Goal: Information Seeking & Learning: Find specific fact

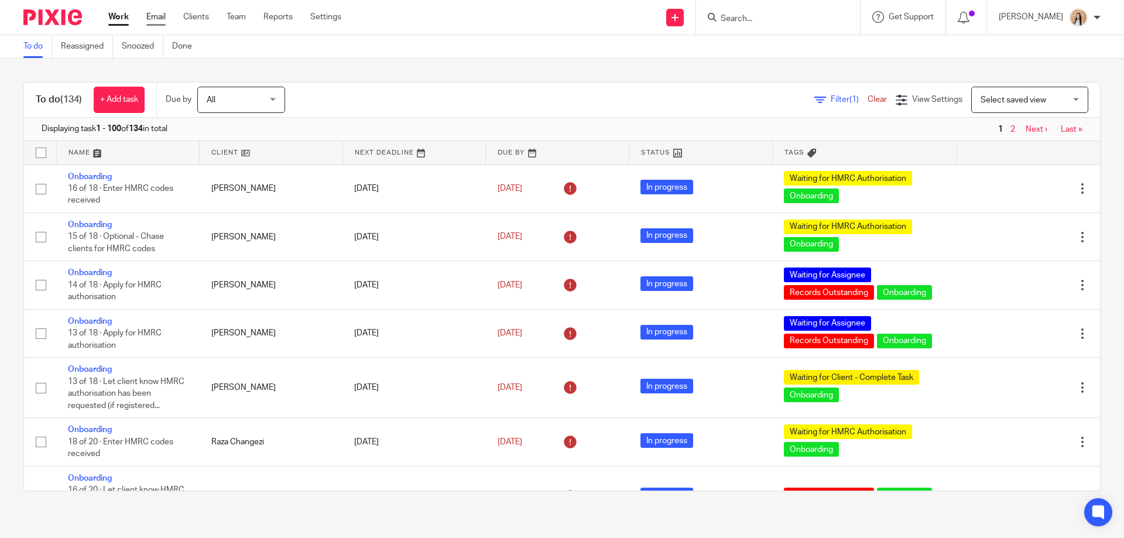
click at [152, 16] on link "Email" at bounding box center [155, 17] width 19 height 12
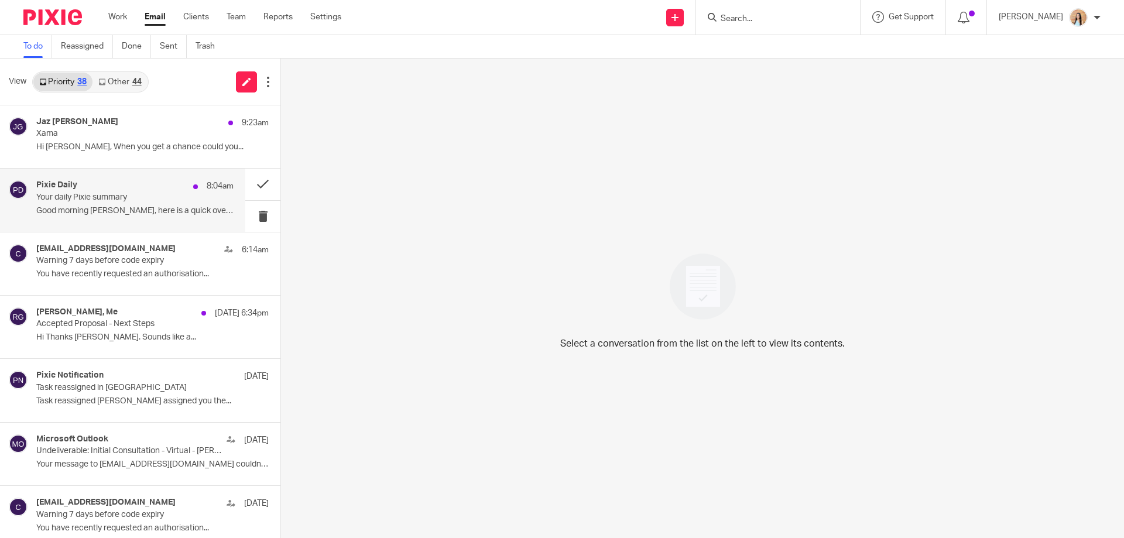
click at [123, 191] on div "Pixie Daily 8:04am" at bounding box center [134, 186] width 197 height 12
click at [255, 186] on button at bounding box center [262, 184] width 35 height 31
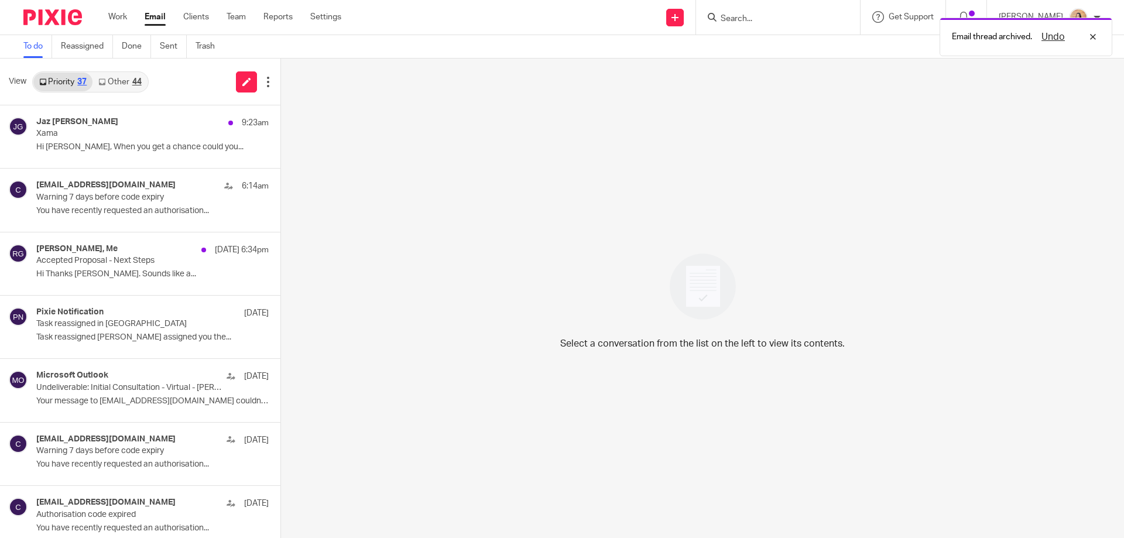
click at [128, 85] on link "Other 44" at bounding box center [119, 82] width 54 height 19
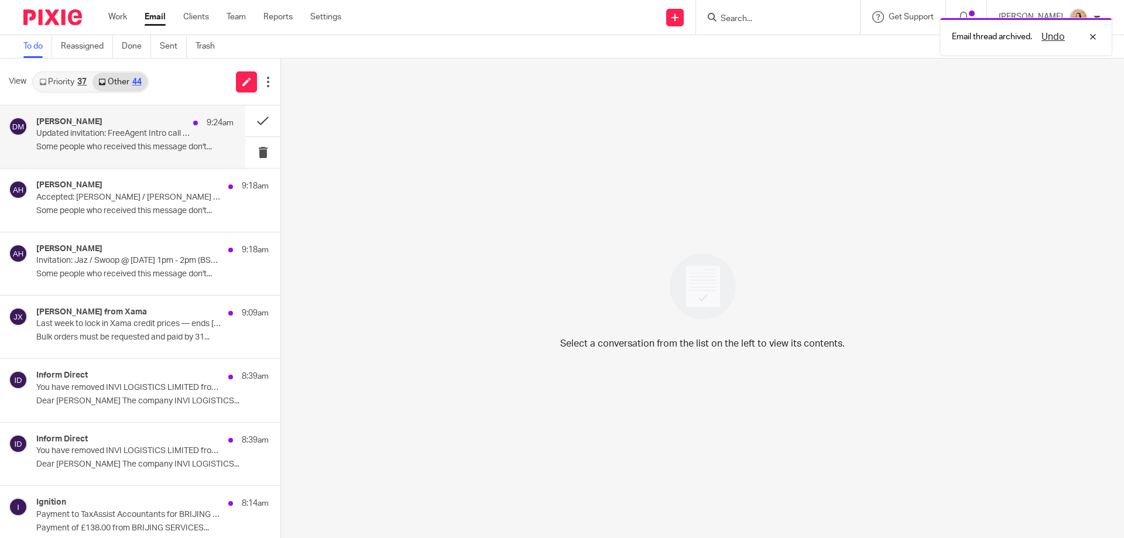
click at [157, 122] on div "[PERSON_NAME] 9:24am" at bounding box center [134, 123] width 197 height 12
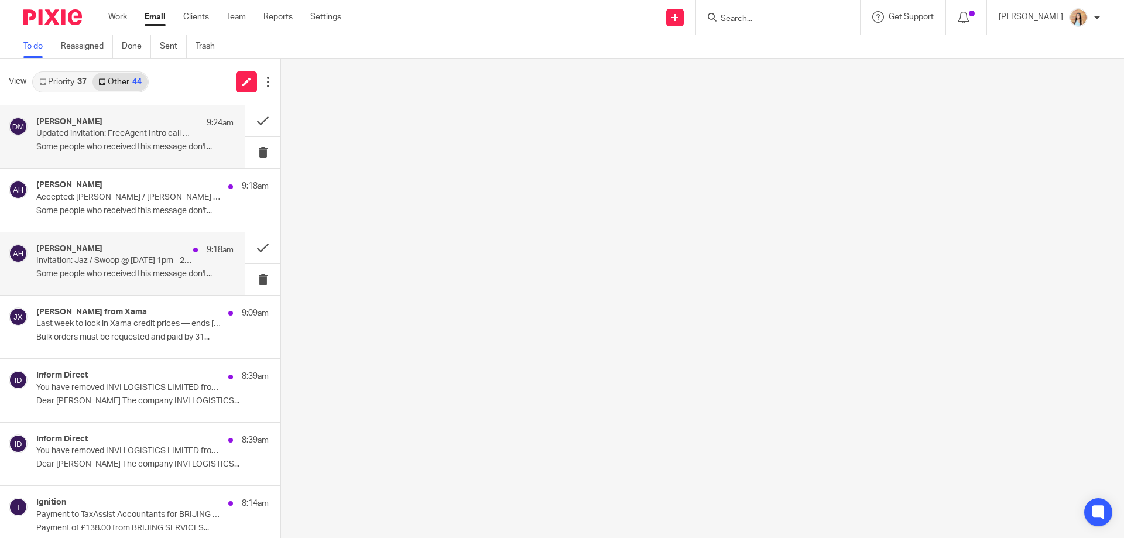
click at [144, 272] on p "Some people who received this message don't..." at bounding box center [134, 274] width 197 height 10
click at [245, 247] on button at bounding box center [262, 247] width 35 height 31
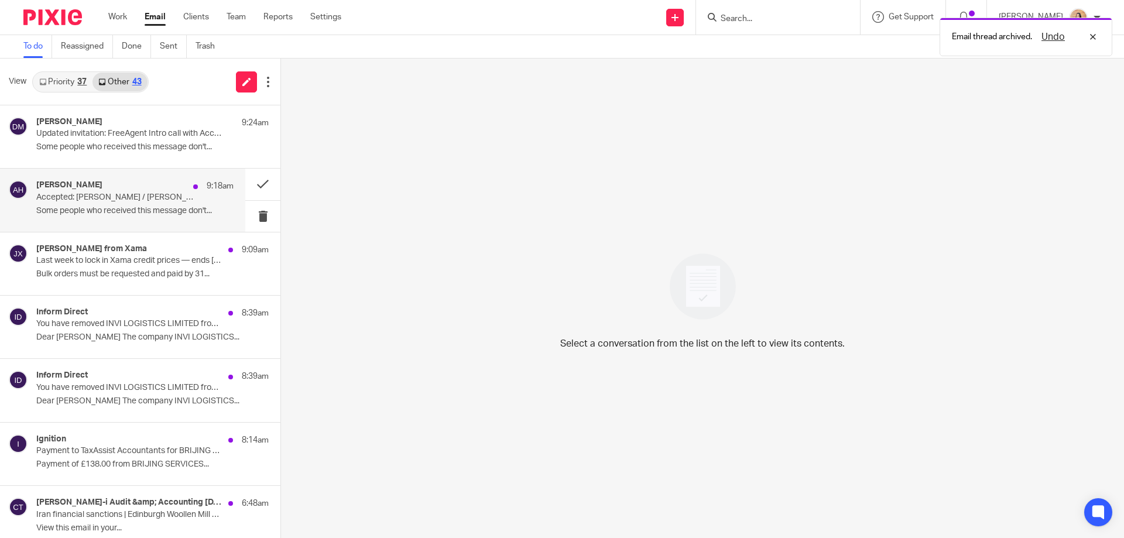
click at [132, 198] on p "Accepted: [PERSON_NAME] / [PERSON_NAME] / Ciaran @ [DATE] 11am - 12pm (BST) (Ja…" at bounding box center [115, 198] width 158 height 10
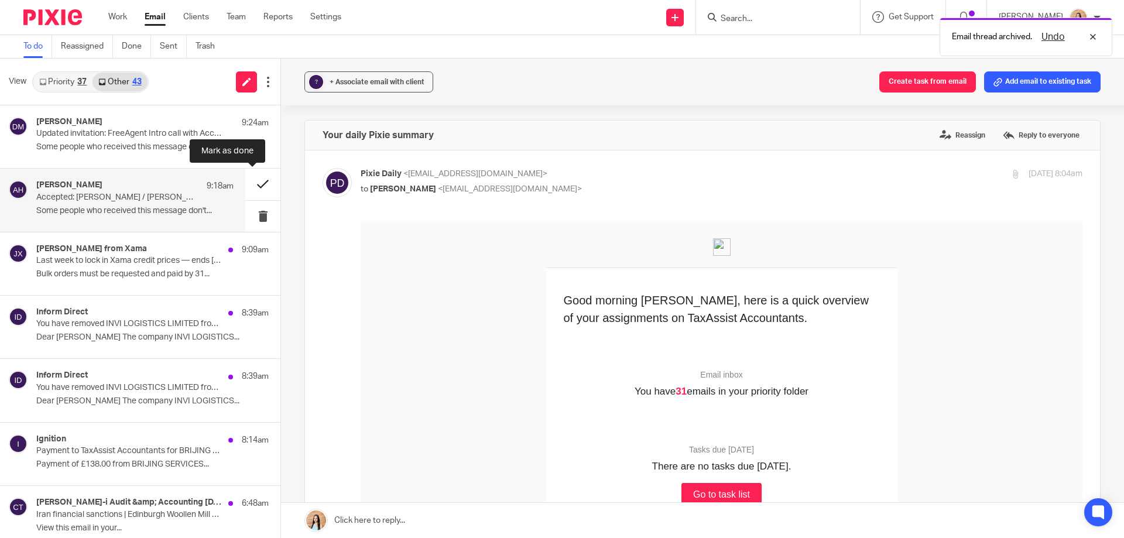
click at [248, 181] on button at bounding box center [262, 184] width 35 height 31
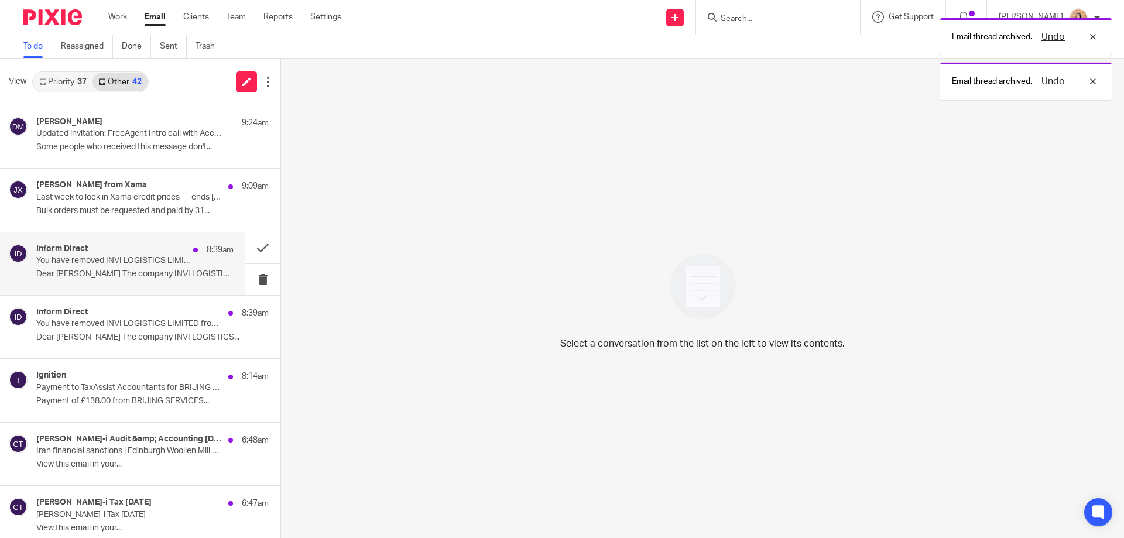
click at [172, 268] on div "Inform Direct 8:39am You have removed INVI LOGISTICS LIMITED from your portfoli…" at bounding box center [134, 263] width 197 height 39
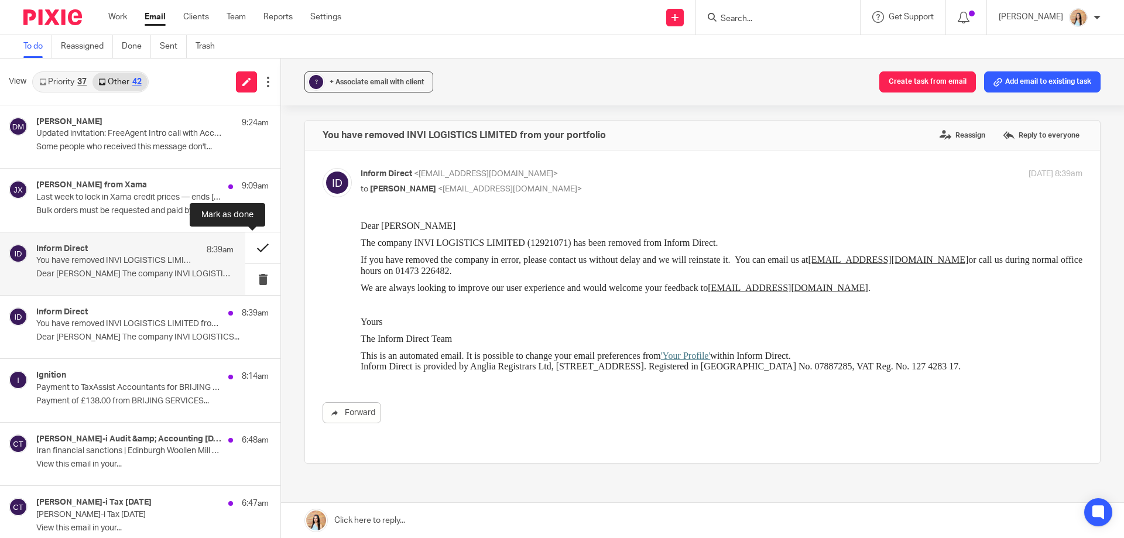
click at [249, 243] on button at bounding box center [262, 247] width 35 height 31
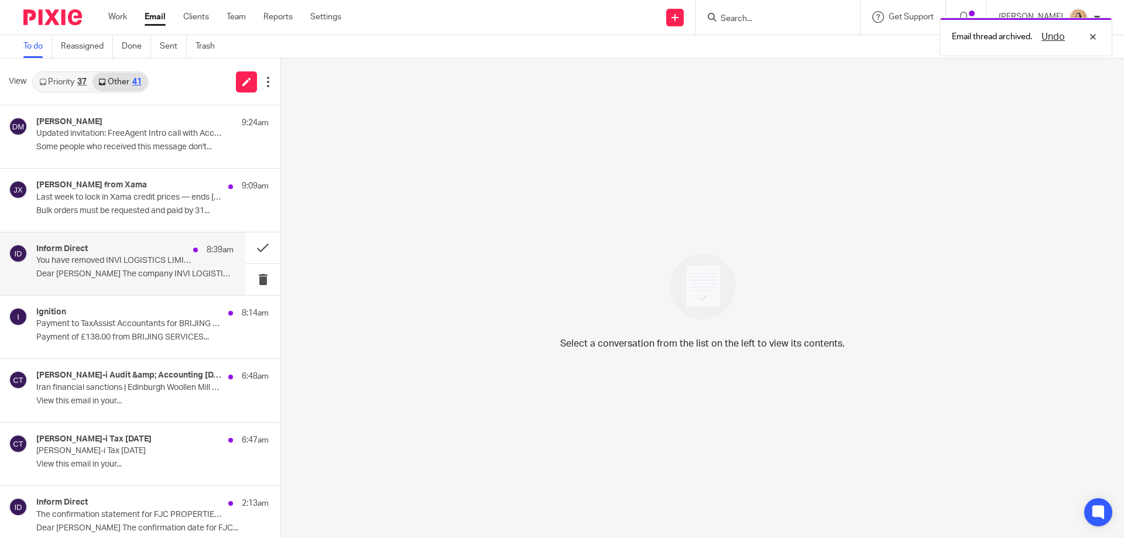
click at [131, 254] on div "Inform Direct 8:39am" at bounding box center [134, 250] width 197 height 12
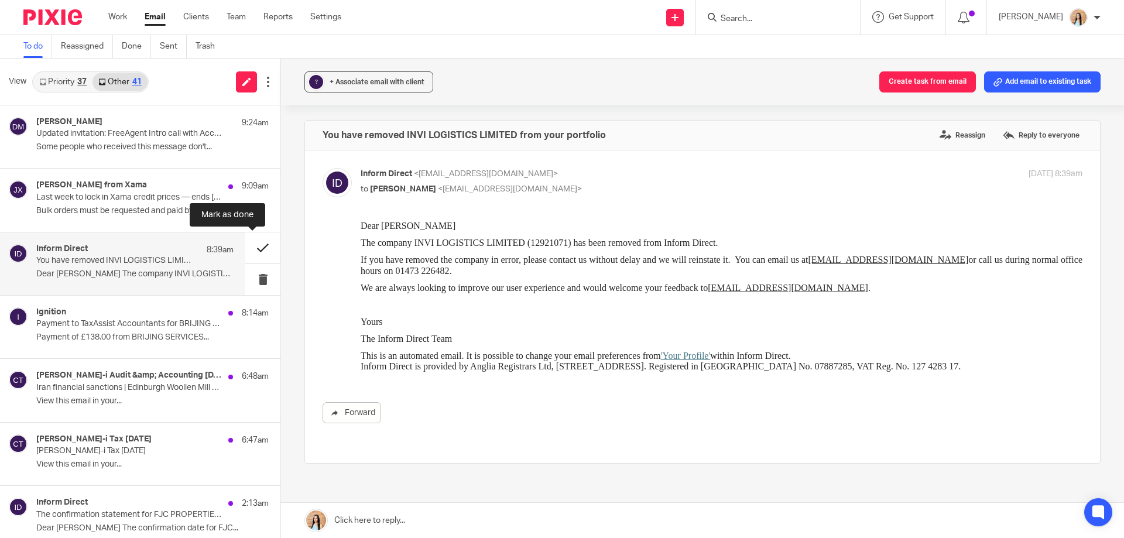
click at [256, 245] on button at bounding box center [262, 247] width 35 height 31
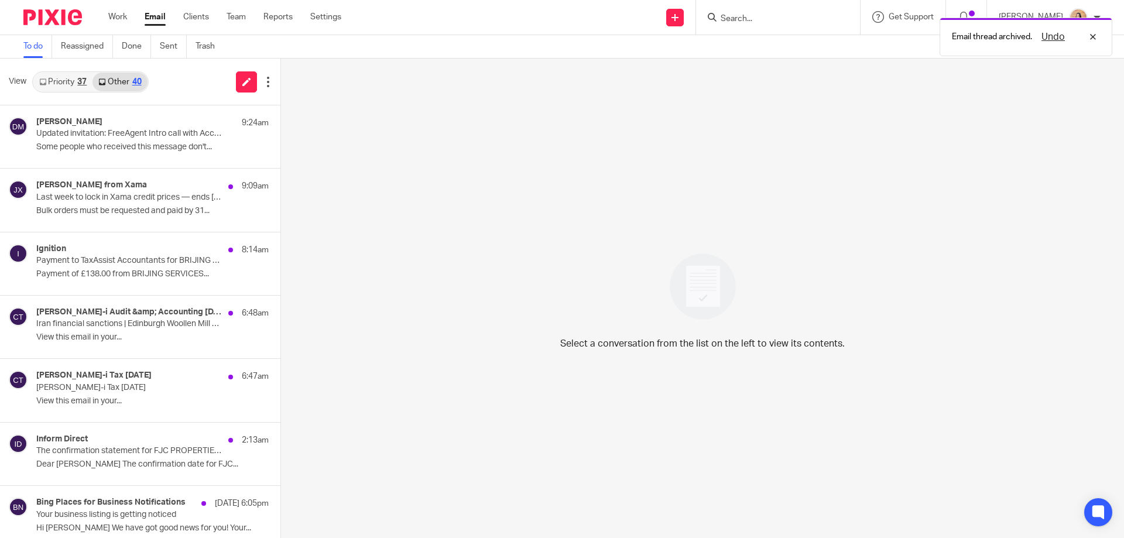
click at [771, 26] on div "Email thread archived. Undo" at bounding box center [837, 34] width 550 height 44
click at [771, 24] on div "Email thread archived. Undo" at bounding box center [837, 34] width 550 height 44
click at [783, 15] on div "Email thread archived. Undo" at bounding box center [837, 34] width 550 height 44
click at [781, 10] on form at bounding box center [781, 17] width 125 height 15
click at [772, 20] on div "Email thread archived. Undo" at bounding box center [837, 34] width 550 height 44
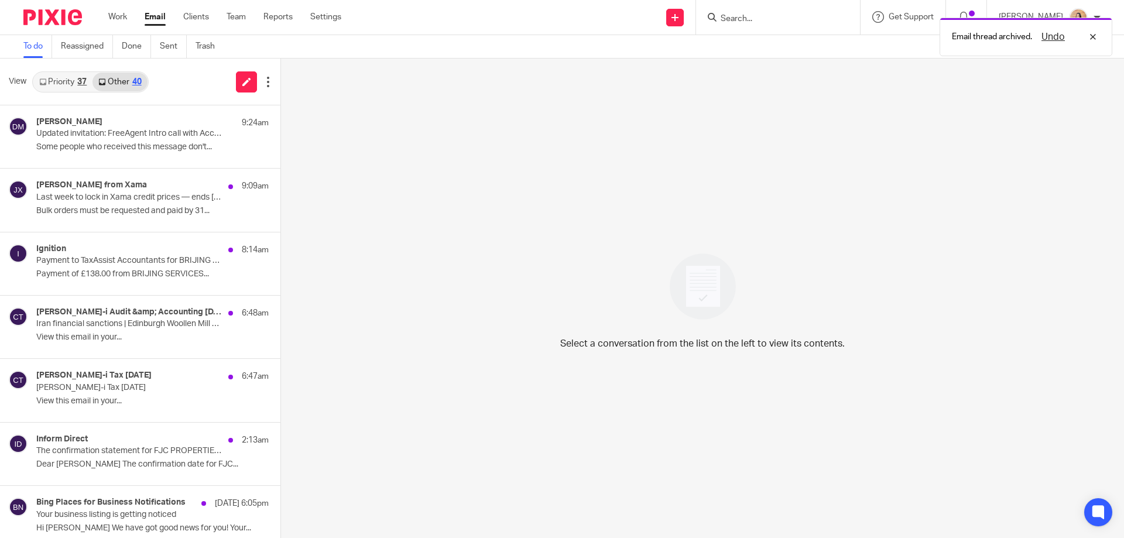
click at [764, 18] on div "Email thread archived. Undo" at bounding box center [837, 34] width 550 height 44
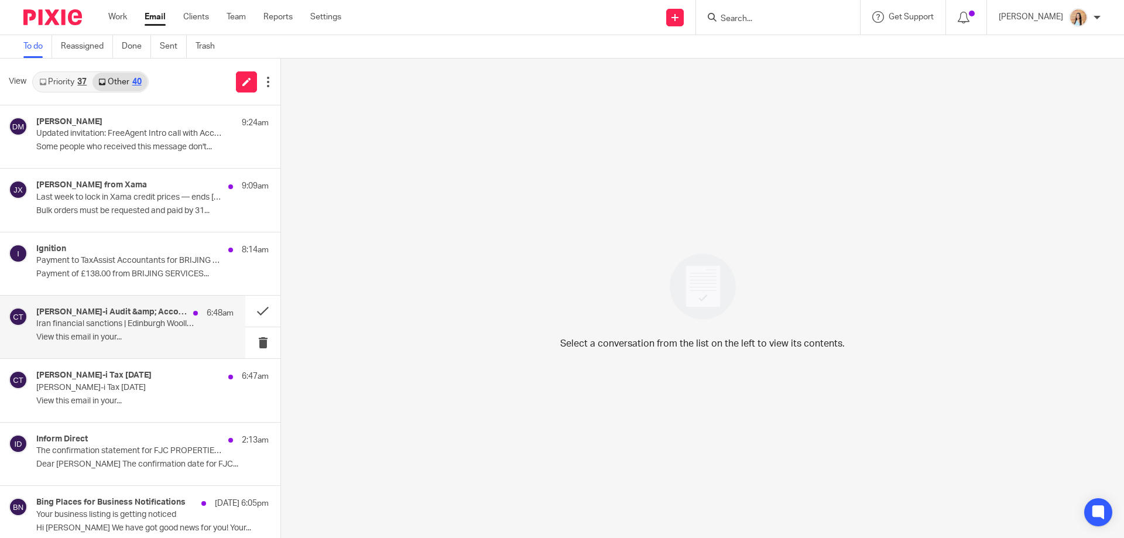
click at [127, 312] on h4 "[PERSON_NAME]-i Audit &amp; Accounting [DATE]" at bounding box center [111, 312] width 151 height 10
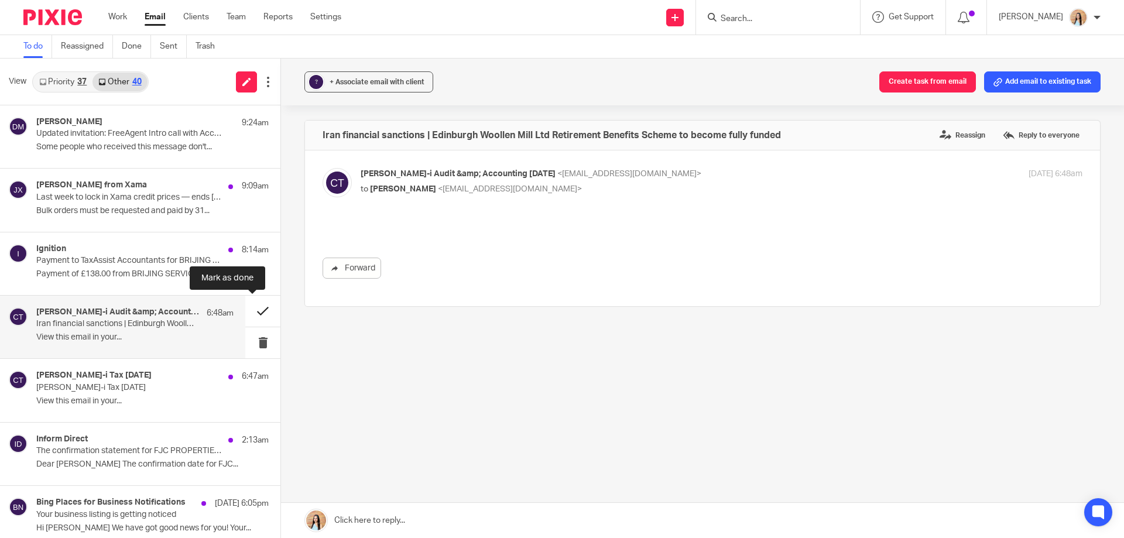
click at [246, 312] on button at bounding box center [262, 311] width 35 height 31
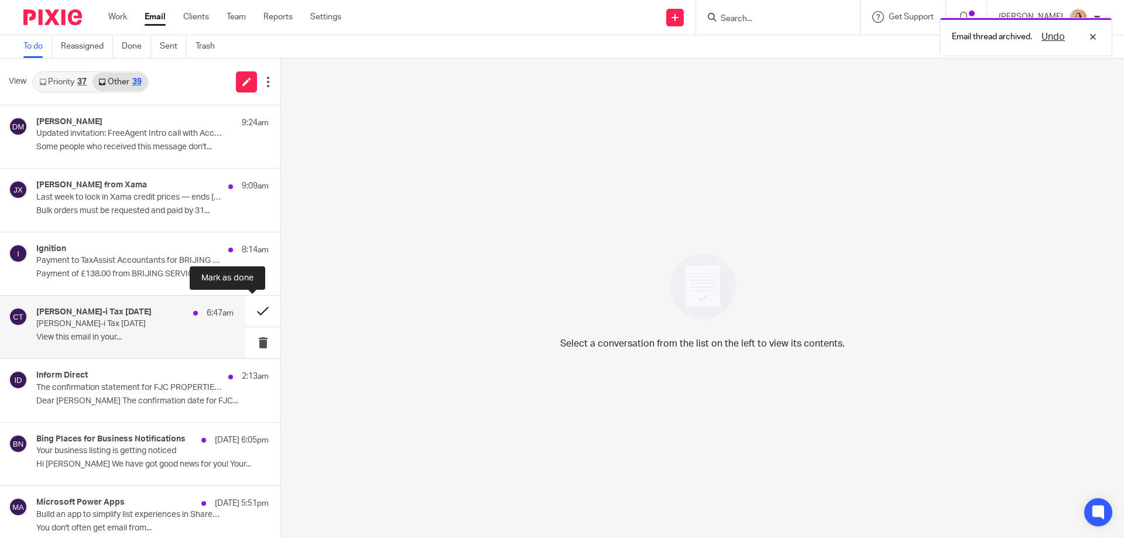
click at [249, 311] on button at bounding box center [262, 311] width 35 height 31
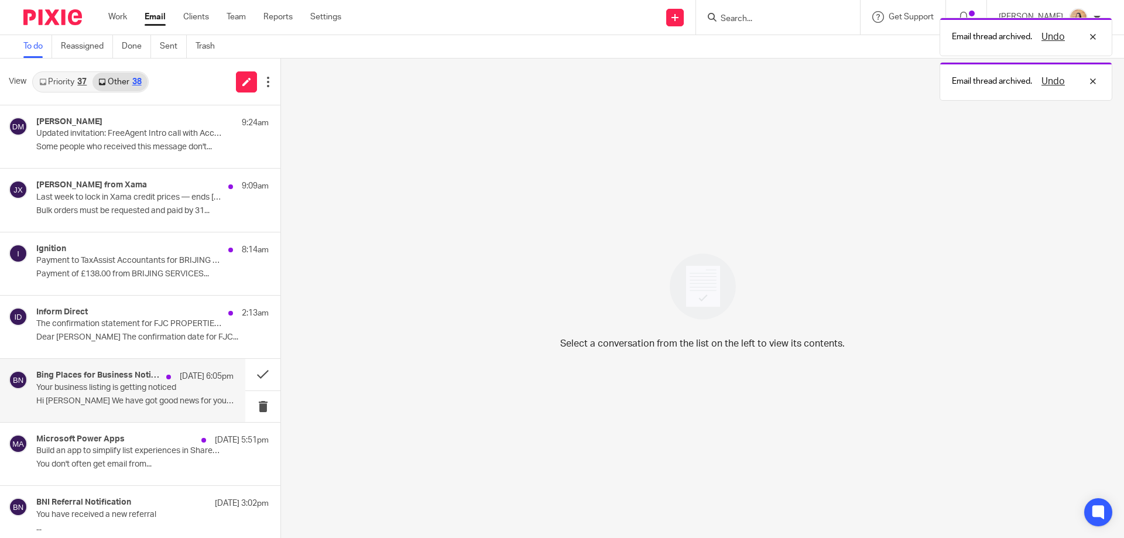
click at [158, 385] on p "Your business listing is getting noticed" at bounding box center [115, 388] width 158 height 10
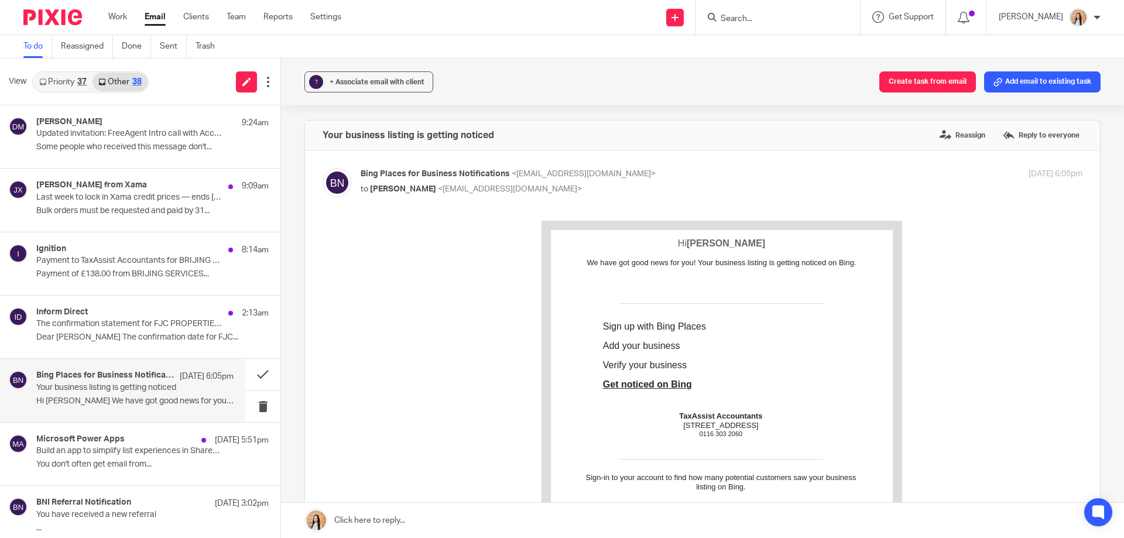
scroll to position [59, 0]
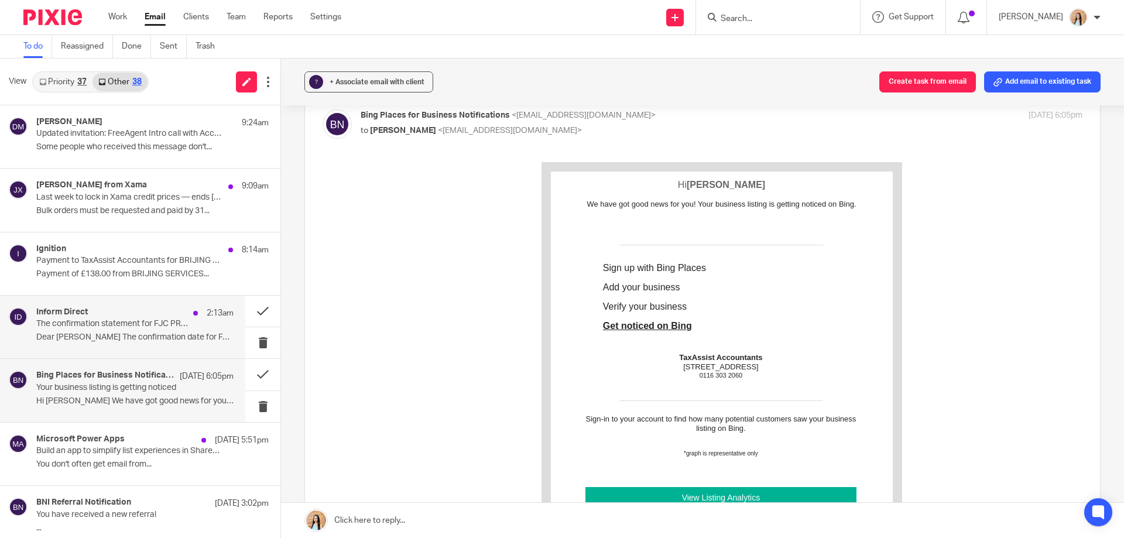
click at [107, 320] on p "The confirmation statement for FJC PROPERTIES LIMITED can now be filed at Compa…" at bounding box center [115, 324] width 158 height 10
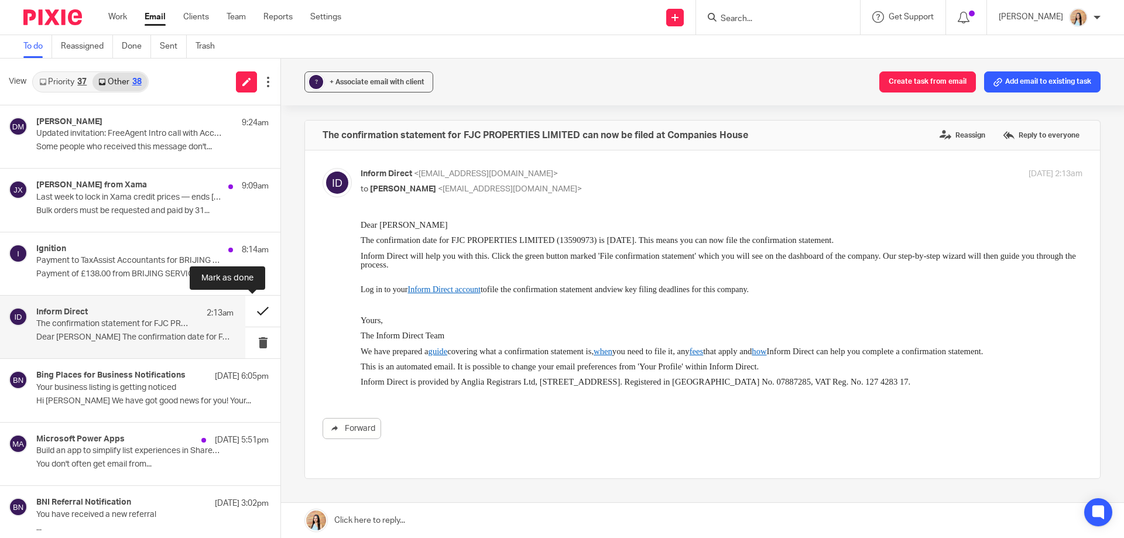
scroll to position [0, 0]
click at [149, 208] on p "Bulk orders must be requested and paid by 31..." at bounding box center [134, 211] width 197 height 10
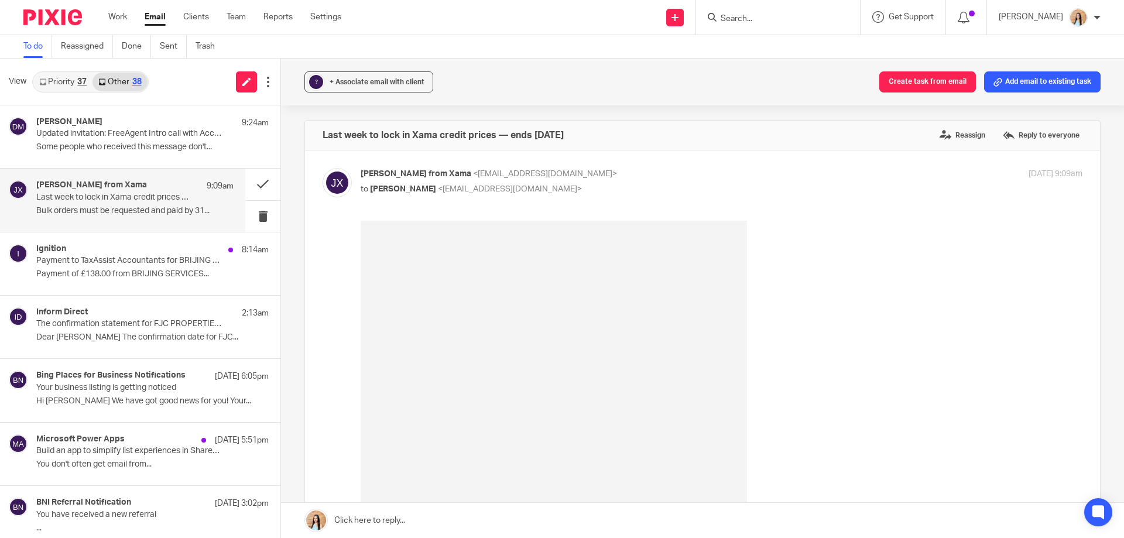
scroll to position [176, 0]
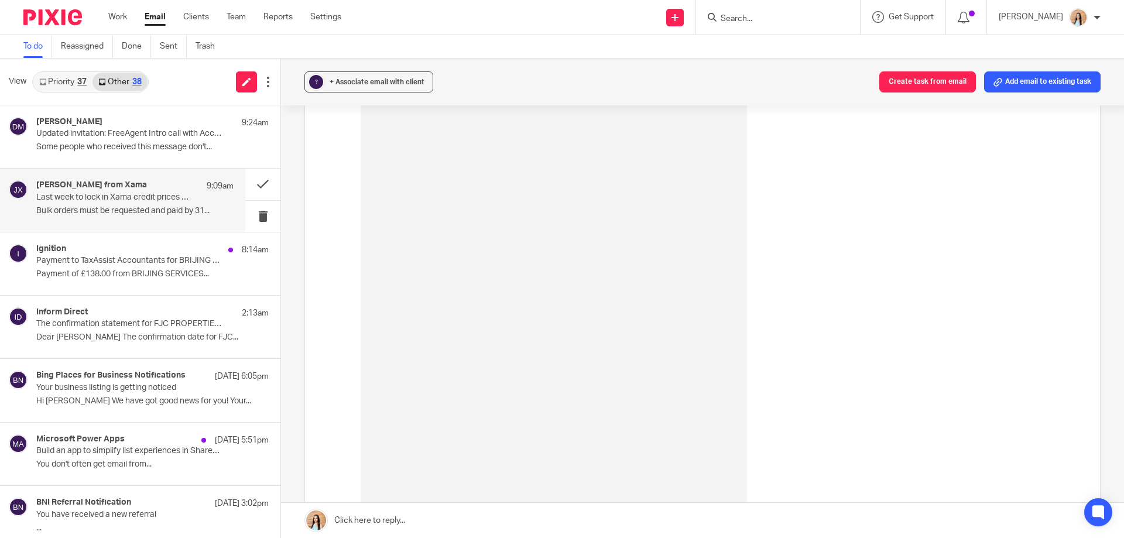
click at [774, 25] on form at bounding box center [781, 17] width 125 height 15
click at [784, 19] on input "Search" at bounding box center [771, 19] width 105 height 11
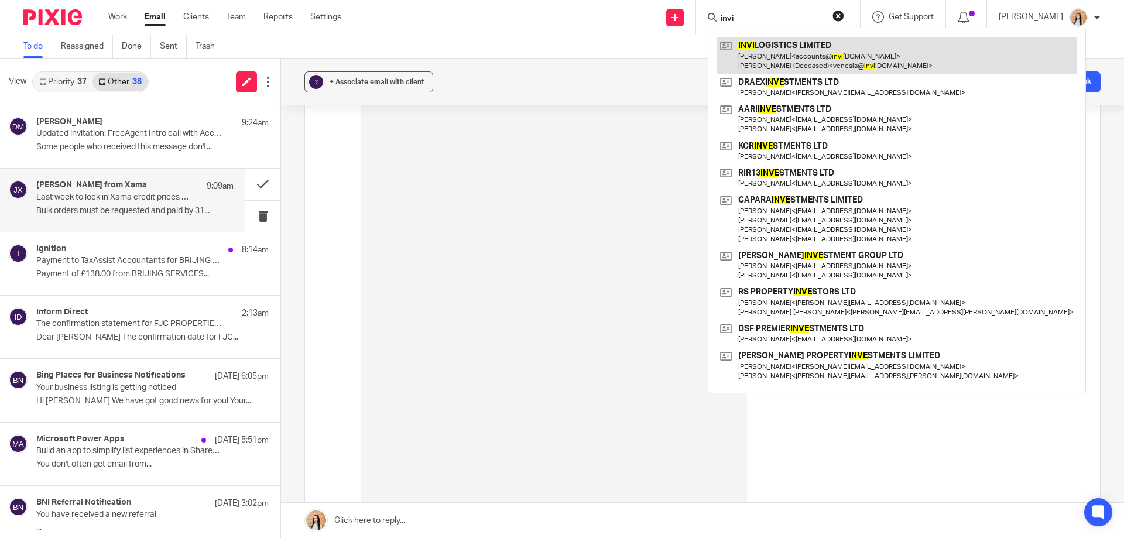
type input "invi"
click at [798, 40] on link at bounding box center [896, 55] width 359 height 36
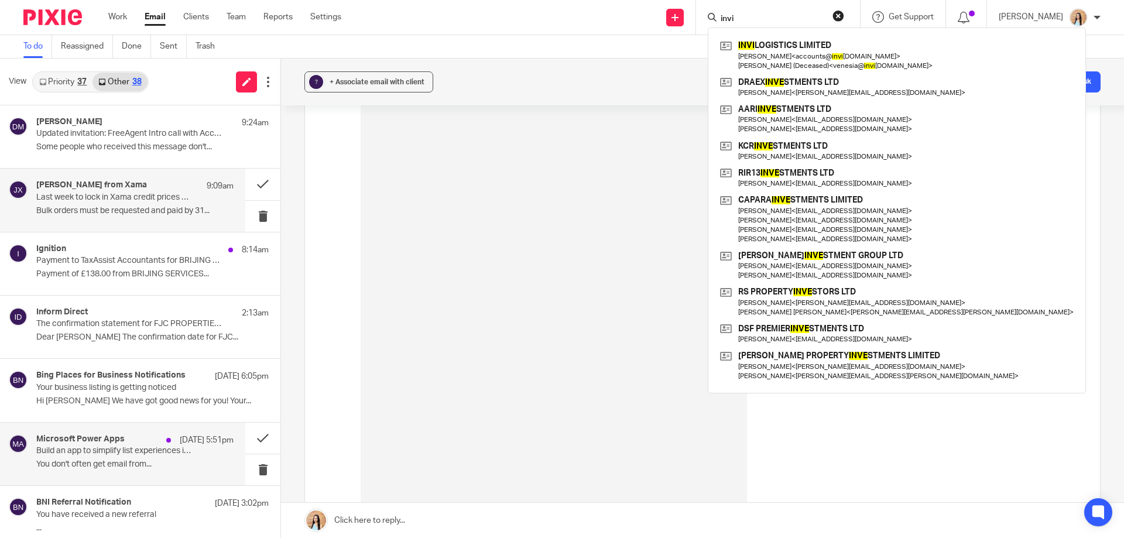
click at [146, 433] on div "Microsoft Power Apps [DATE] 5:51pm Build an app to simplify list experiences in…" at bounding box center [122, 454] width 245 height 63
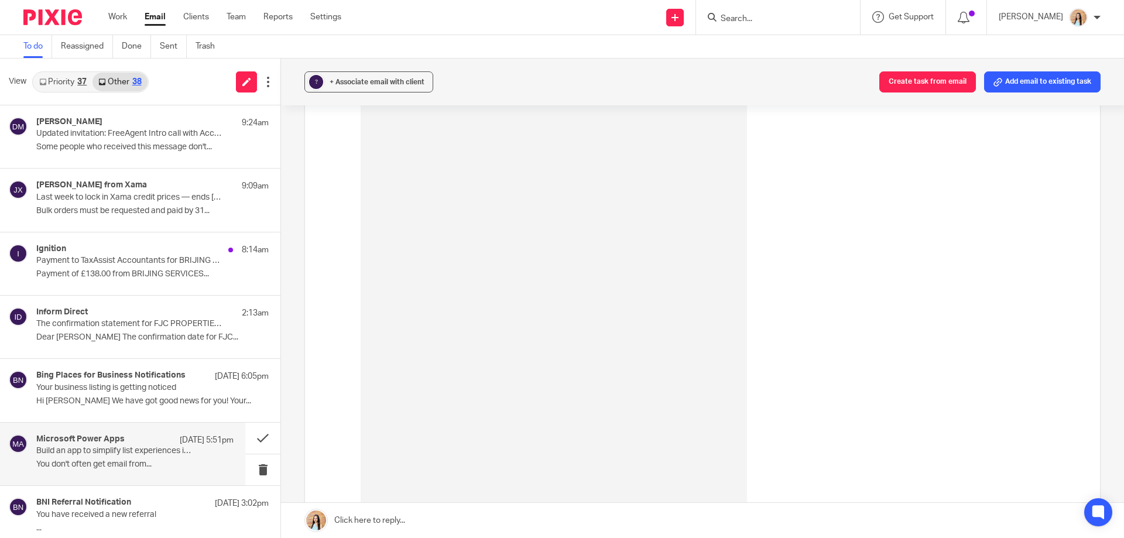
click at [77, 461] on p "You don't often get email from..." at bounding box center [134, 464] width 197 height 10
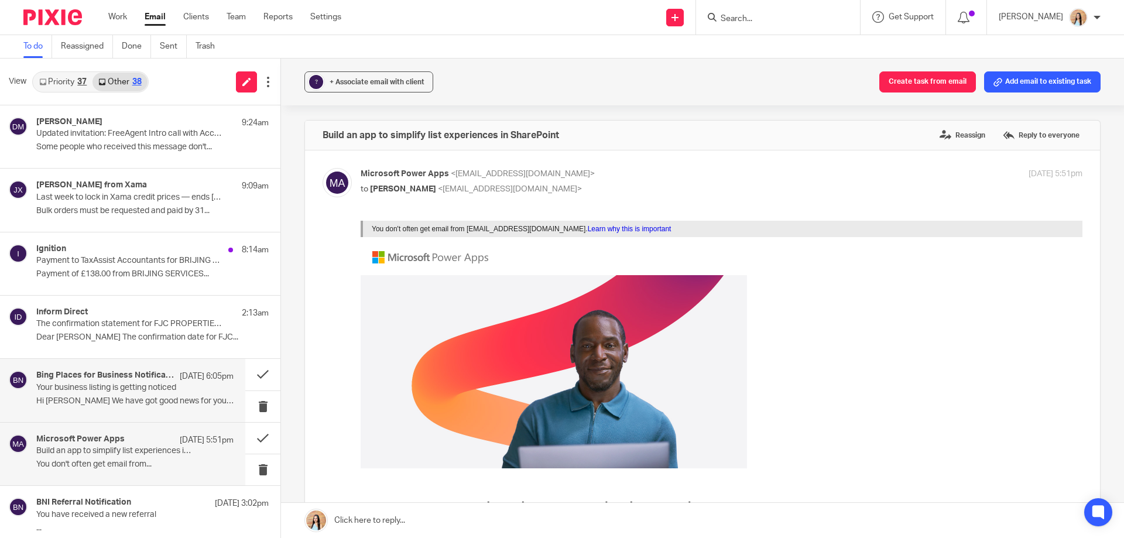
scroll to position [0, 0]
click at [130, 266] on div "Ignition 8:14am Payment to TaxAssist Accountants for BRIJING SERVICES LIMITED h…" at bounding box center [134, 263] width 197 height 39
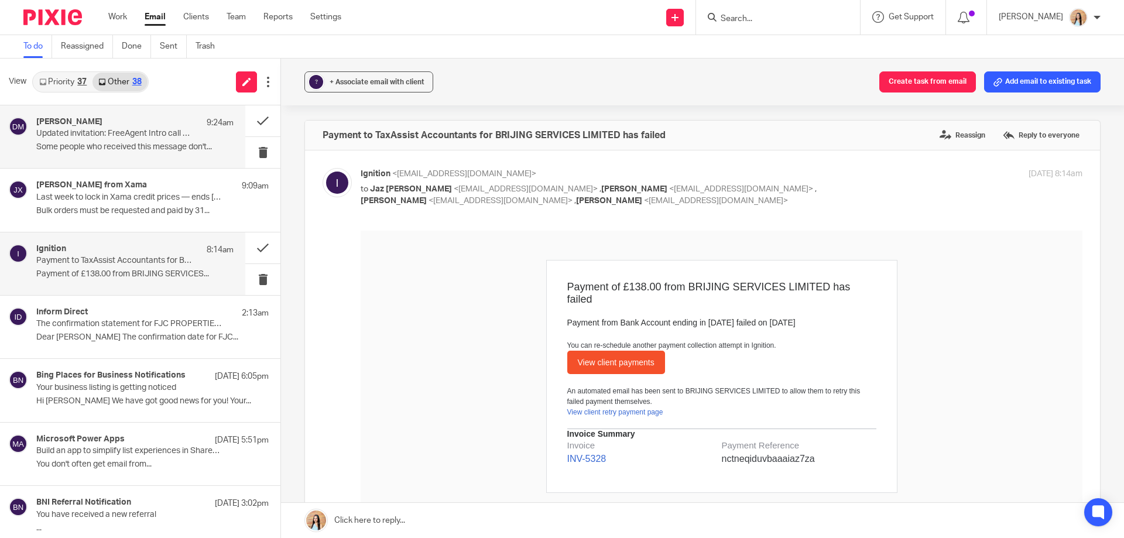
click at [101, 141] on div "[PERSON_NAME] 9:24am Updated invitation: FreeAgent Intro call with Account Mana…" at bounding box center [134, 136] width 197 height 39
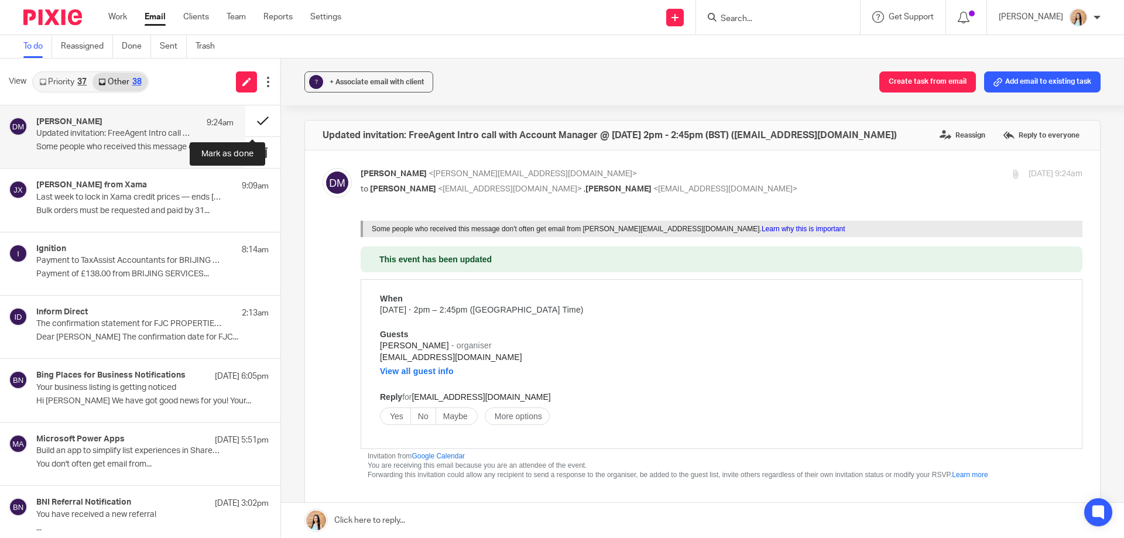
click at [246, 117] on button at bounding box center [262, 120] width 35 height 31
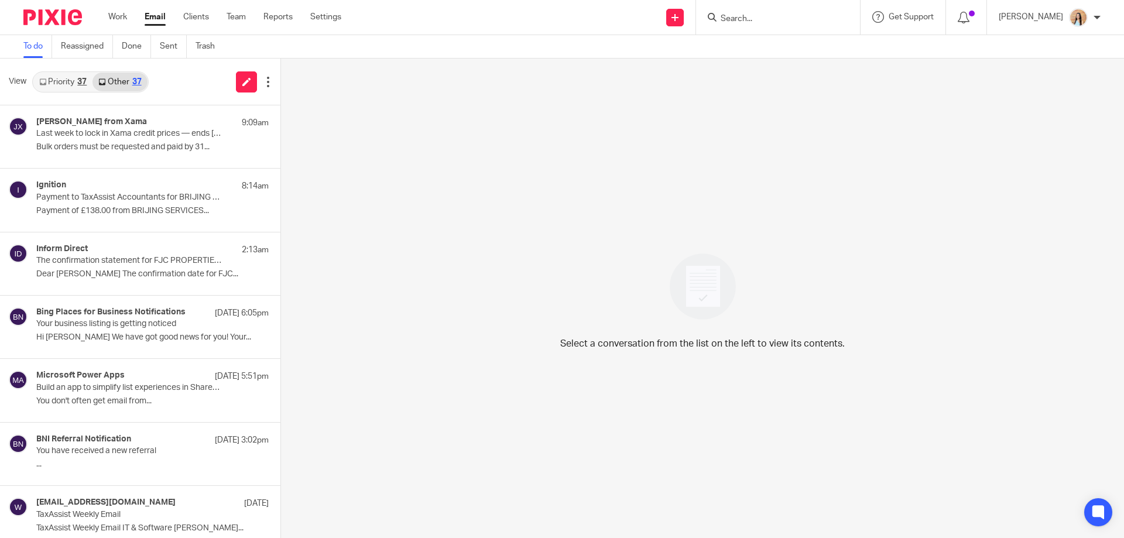
click at [76, 83] on link "Priority 37" at bounding box center [62, 82] width 59 height 19
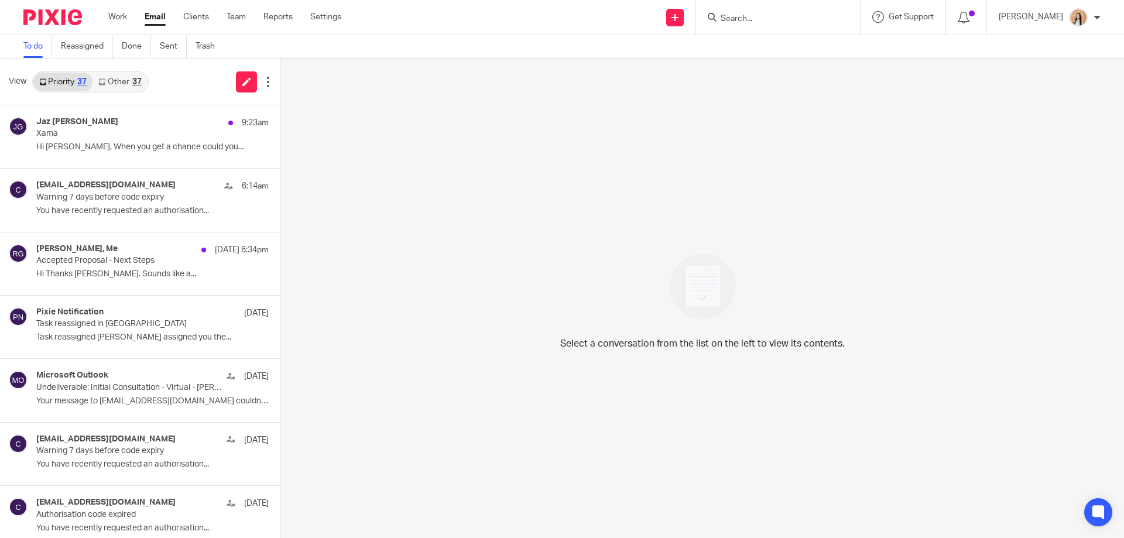
click at [133, 80] on link "Other 37" at bounding box center [119, 82] width 54 height 19
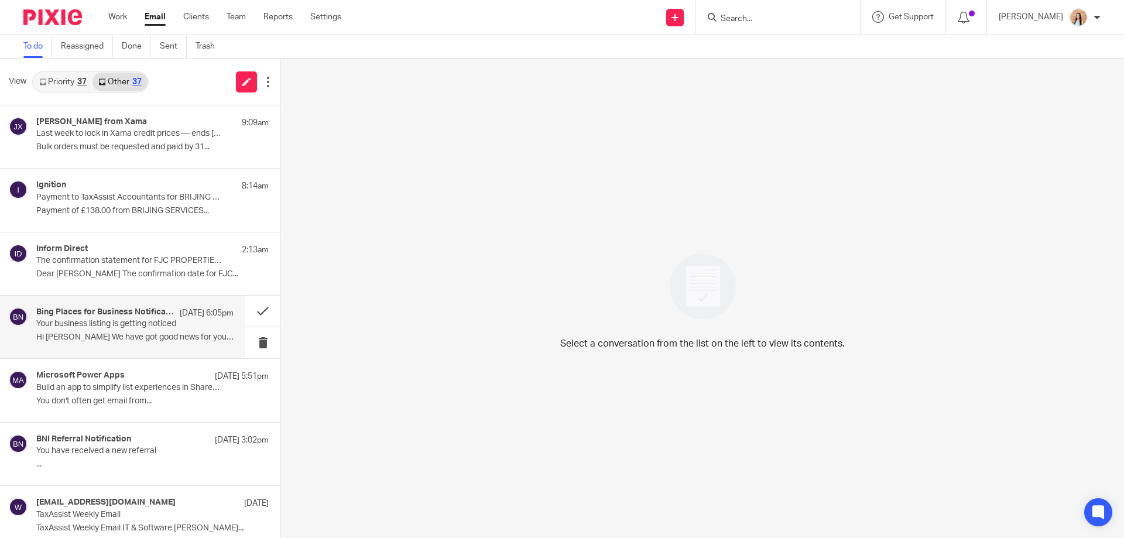
scroll to position [176, 0]
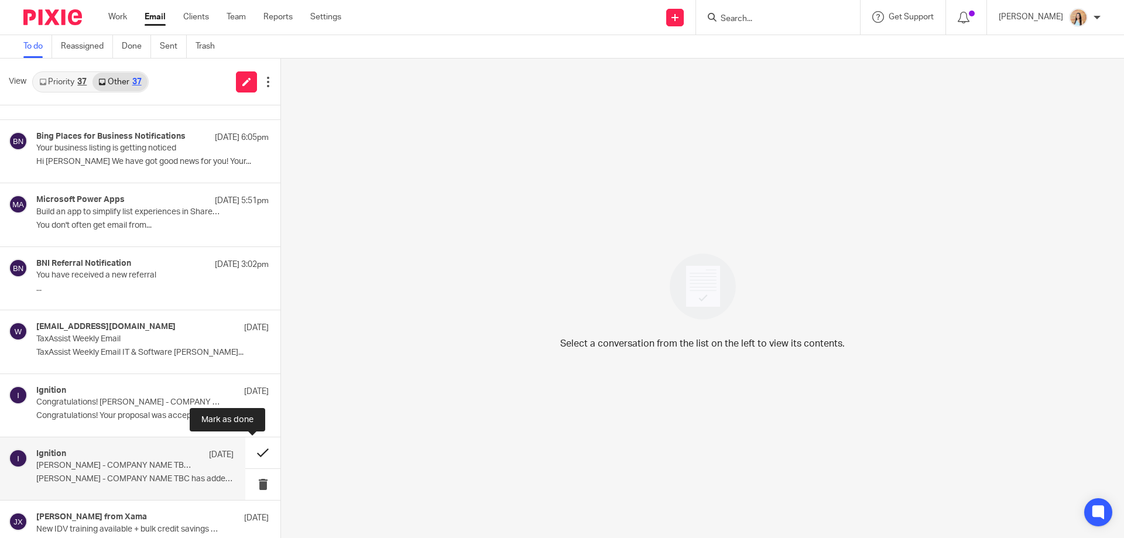
click at [257, 450] on button at bounding box center [262, 452] width 35 height 31
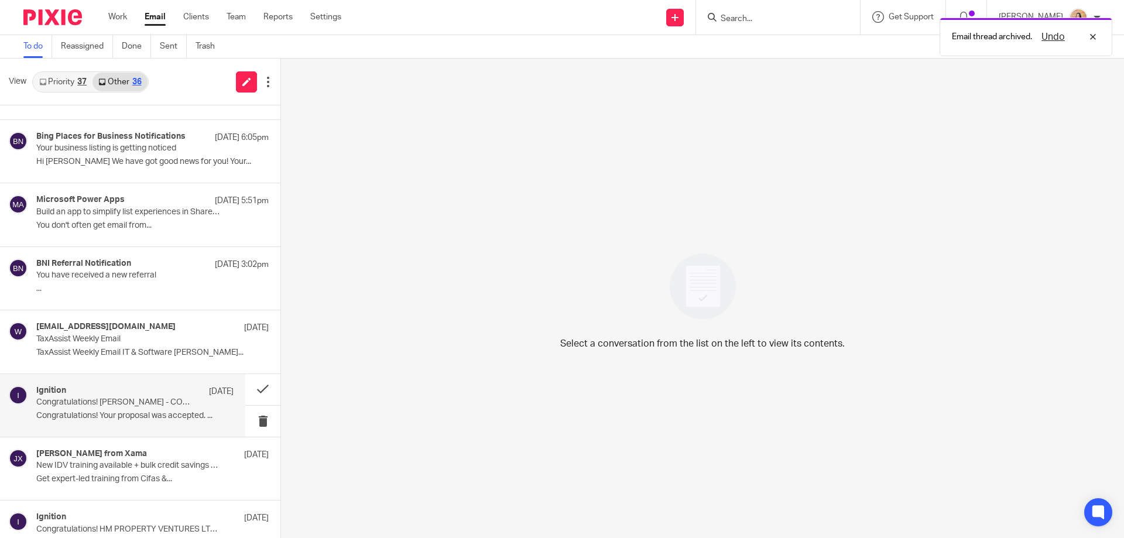
click at [115, 396] on div "Ignition [DATE]" at bounding box center [134, 392] width 197 height 12
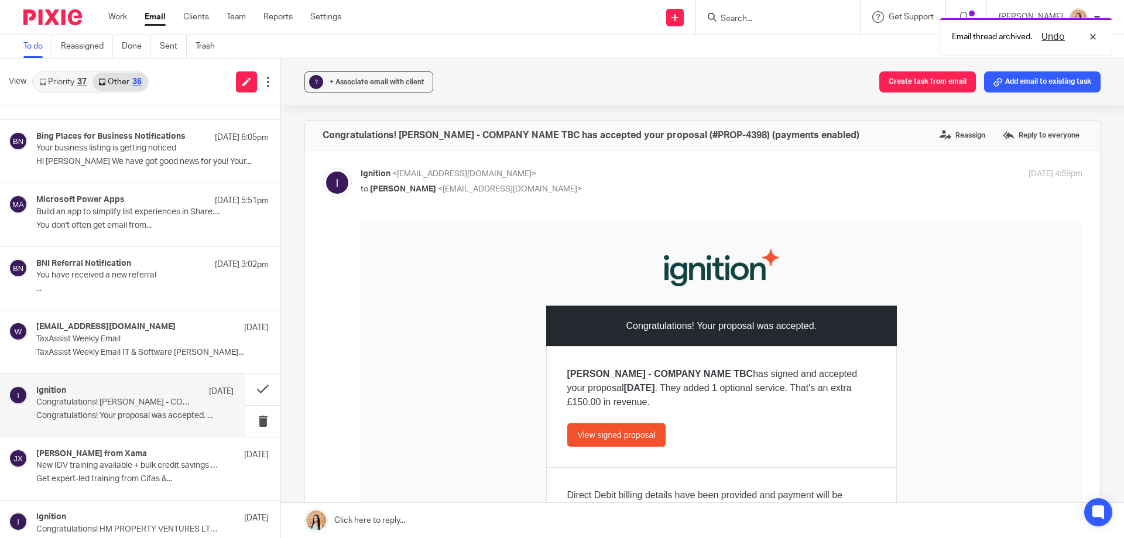
scroll to position [0, 0]
click at [651, 431] on link "View signed proposal" at bounding box center [616, 434] width 99 height 23
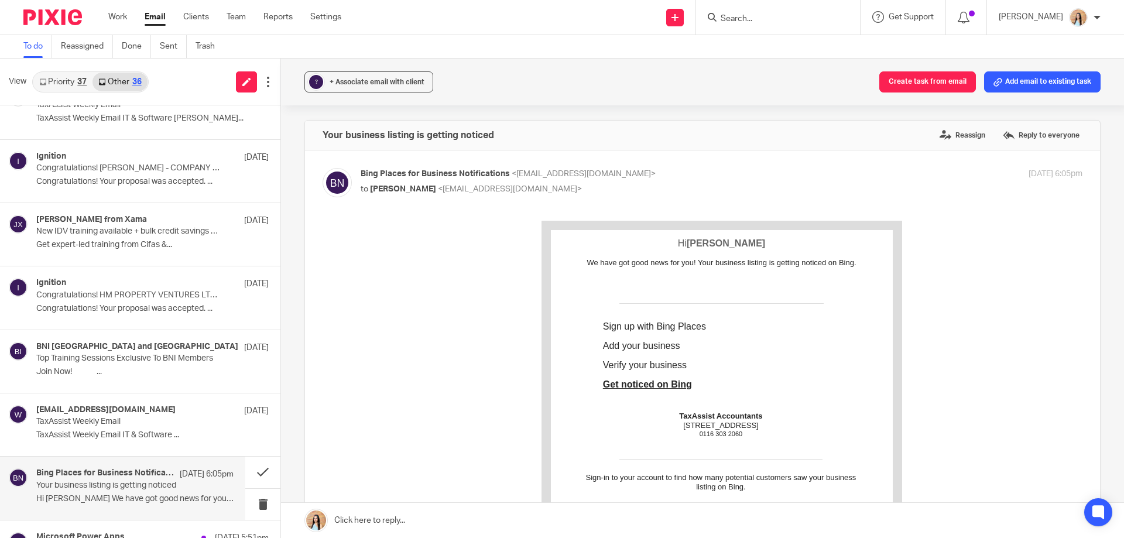
scroll to position [644, 0]
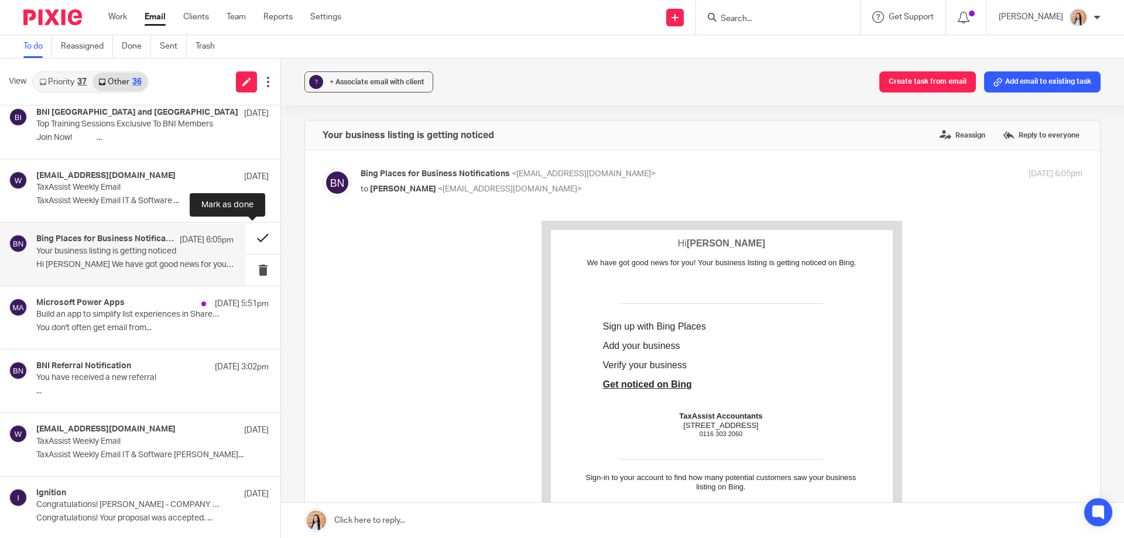
click at [255, 242] on button at bounding box center [262, 237] width 35 height 31
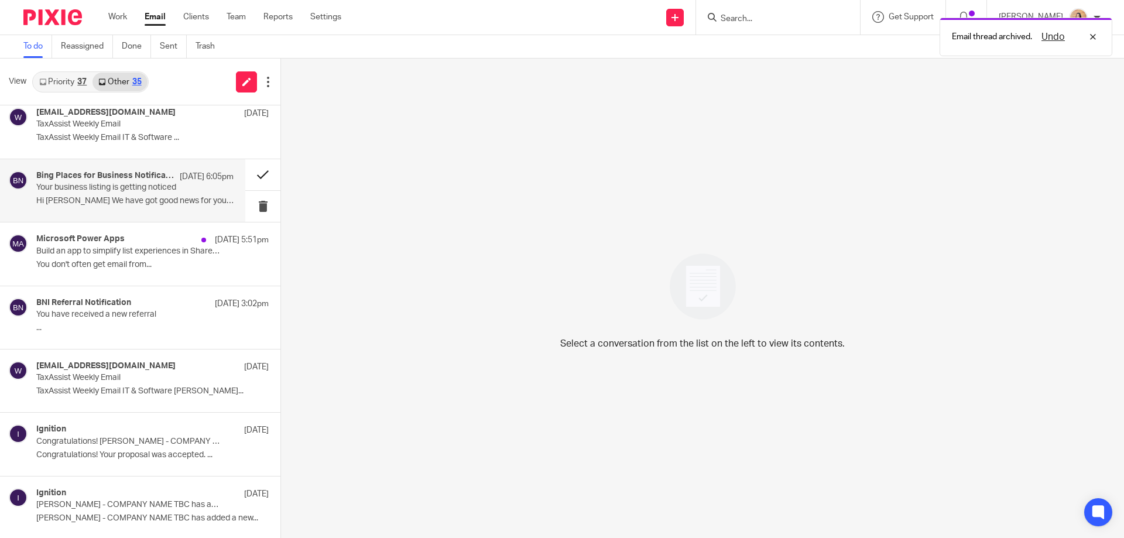
scroll to position [580, 0]
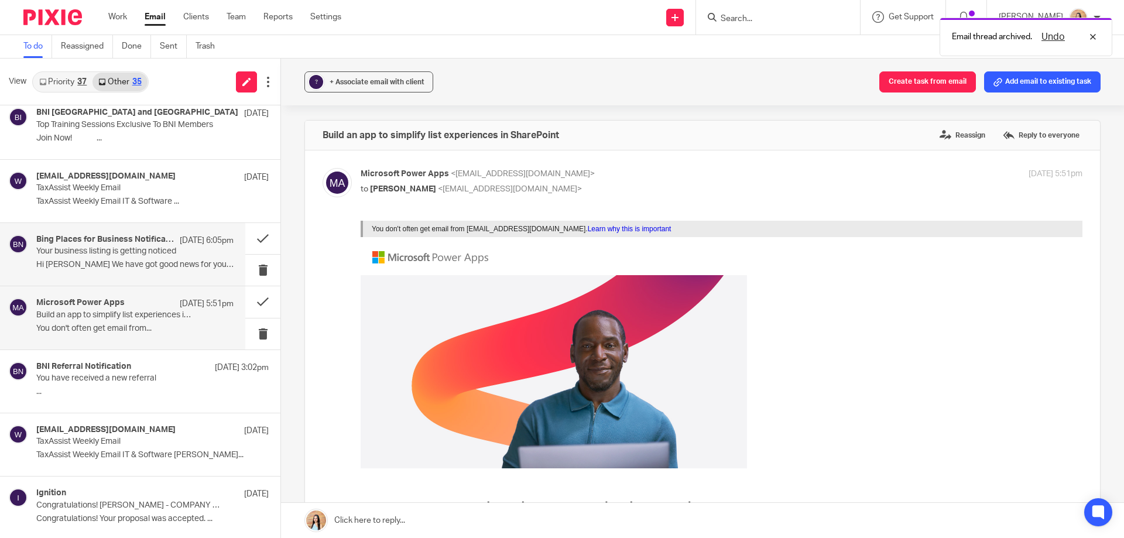
scroll to position [0, 0]
click at [130, 321] on div "Microsoft Power Apps [DATE] 5:51pm Build an app to simplify list experiences in…" at bounding box center [134, 317] width 197 height 39
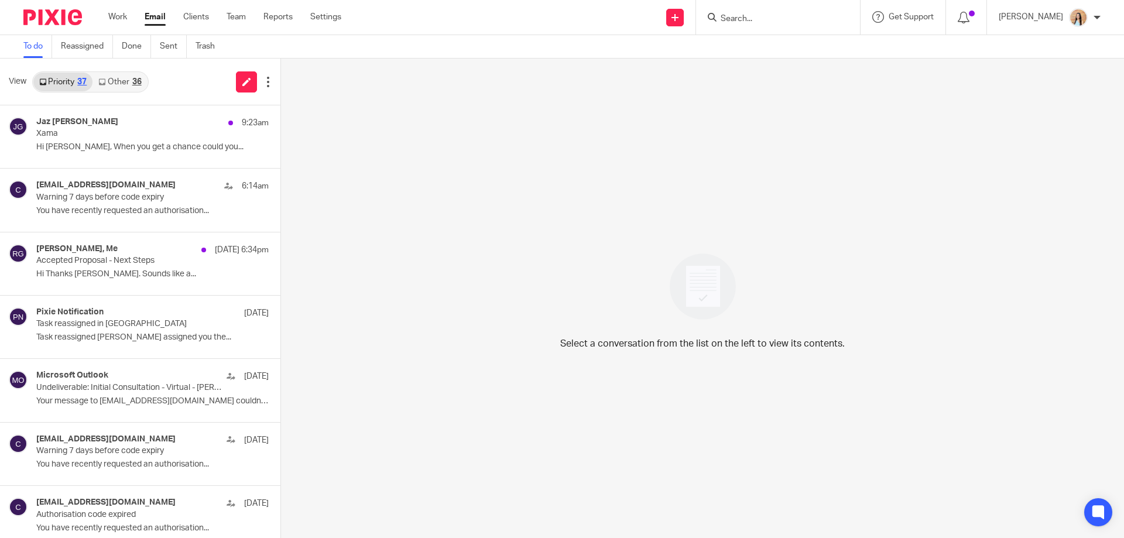
click at [138, 84] on div "36" at bounding box center [136, 82] width 9 height 8
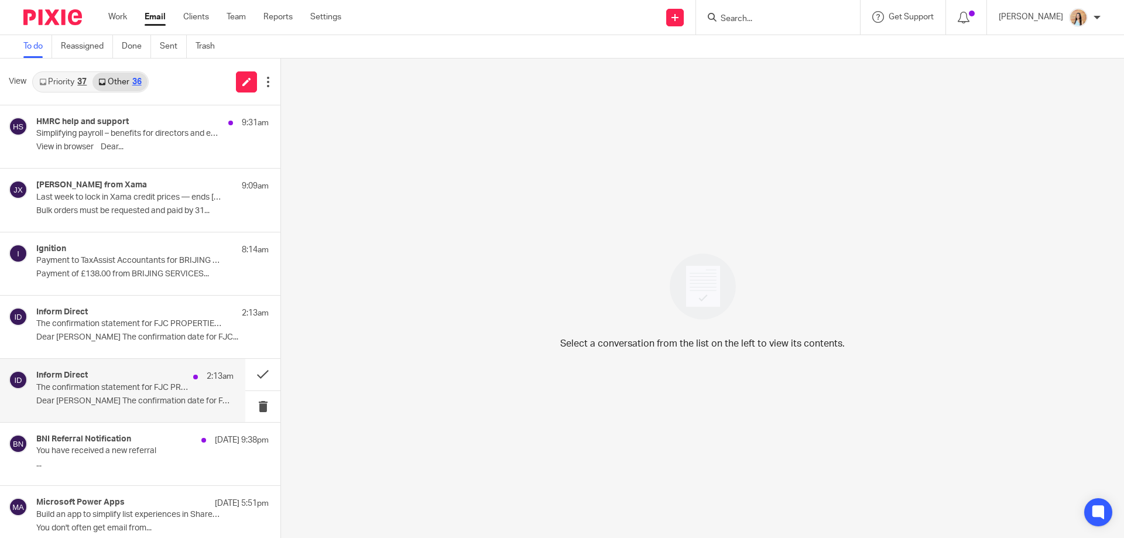
click at [122, 394] on div "Inform Direct 2:13am The confirmation statement for FJC PROPERTIES LIMITED can …" at bounding box center [134, 389] width 197 height 39
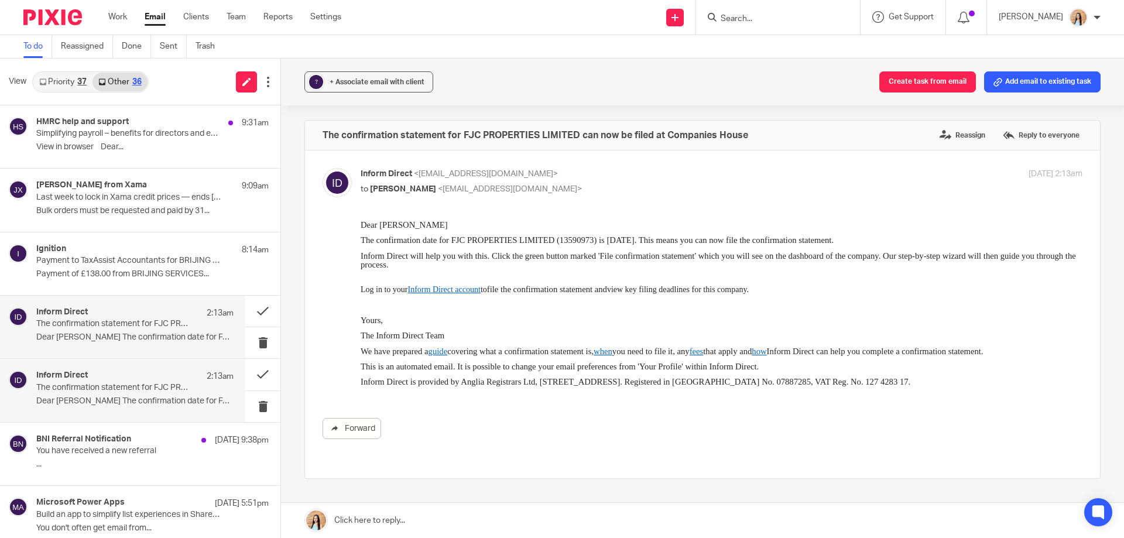
click at [126, 333] on p "Dear [PERSON_NAME] The confirmation date for FJC..." at bounding box center [134, 337] width 197 height 10
click at [246, 304] on button at bounding box center [262, 311] width 35 height 31
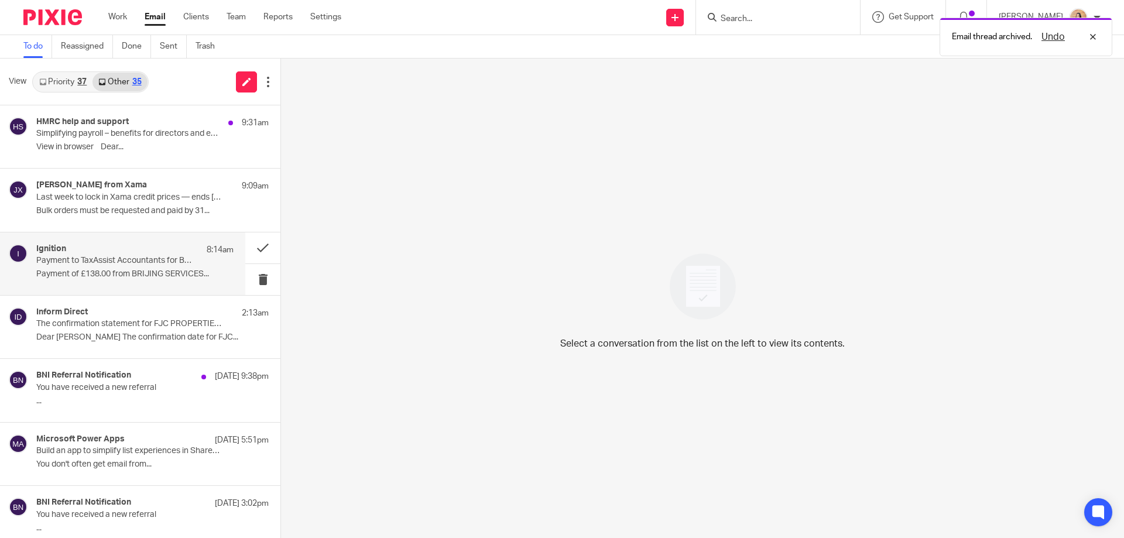
click at [123, 245] on div "Ignition 8:14am" at bounding box center [134, 250] width 197 height 12
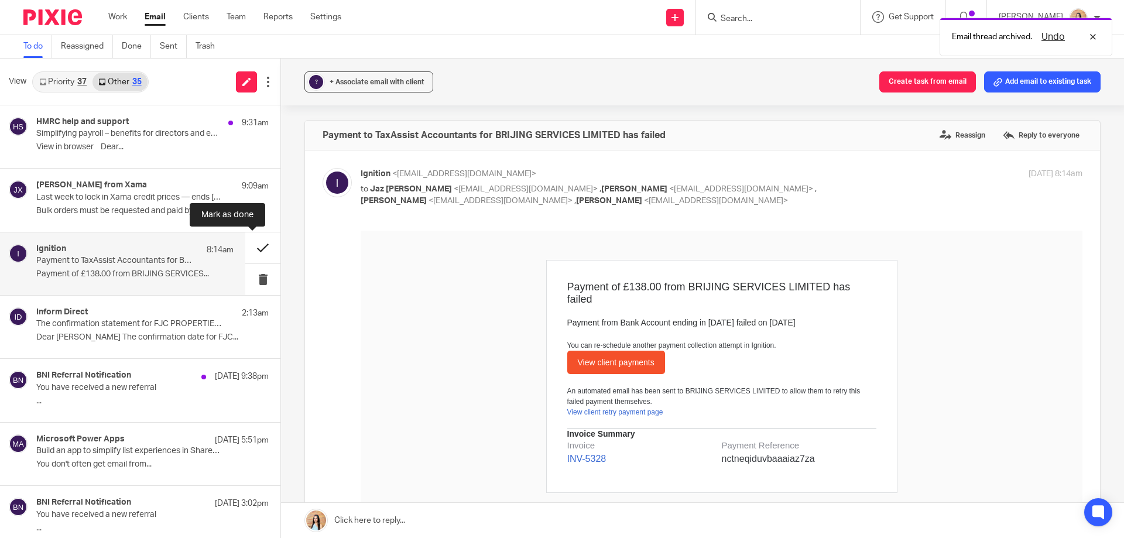
click at [248, 245] on button at bounding box center [262, 247] width 35 height 31
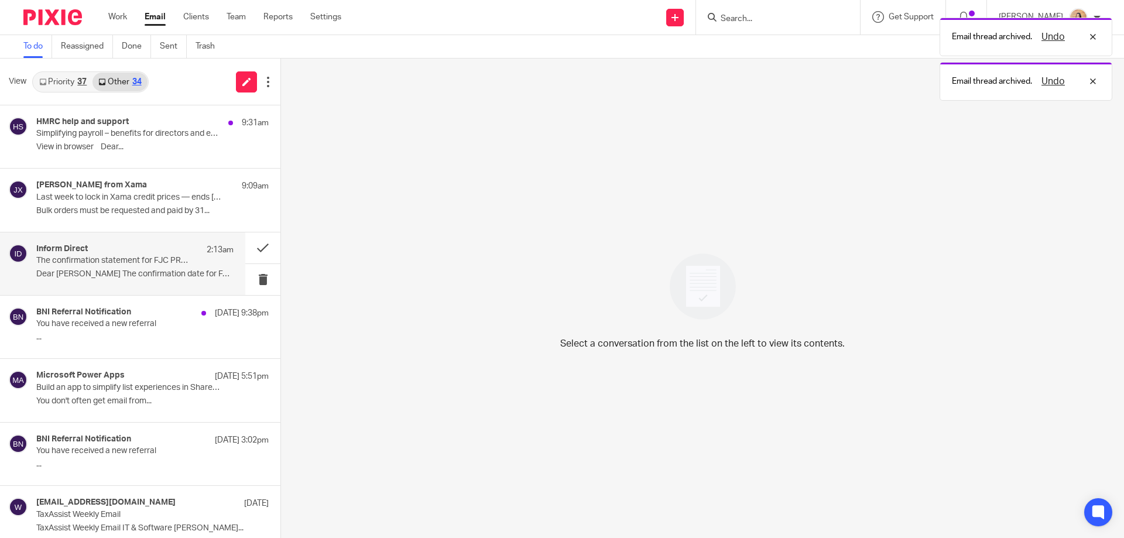
click at [131, 272] on p "Dear Raeesa The confirmation date for FJC..." at bounding box center [134, 274] width 197 height 10
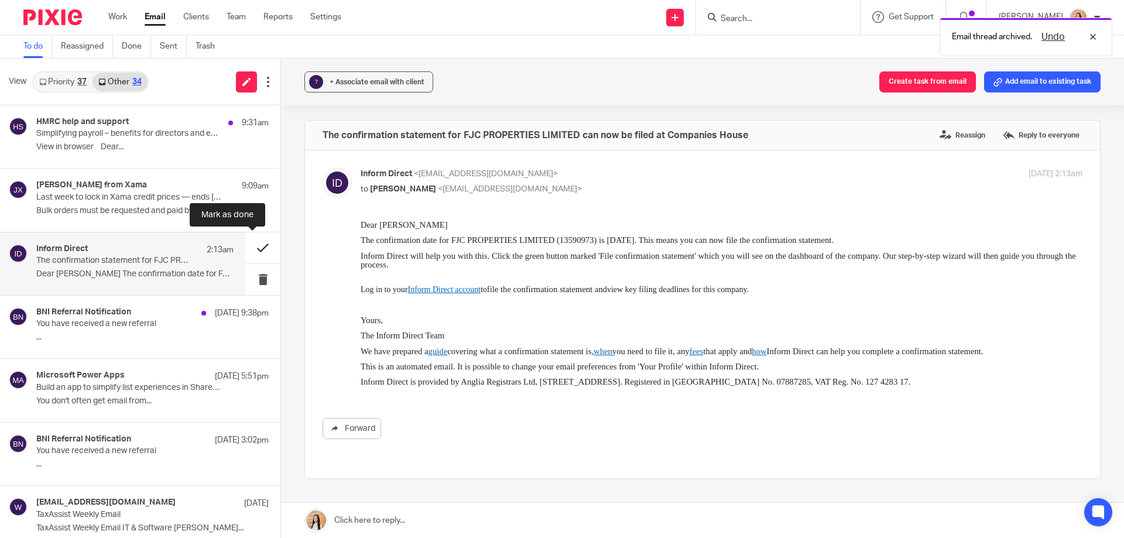
click at [258, 243] on button at bounding box center [262, 247] width 35 height 31
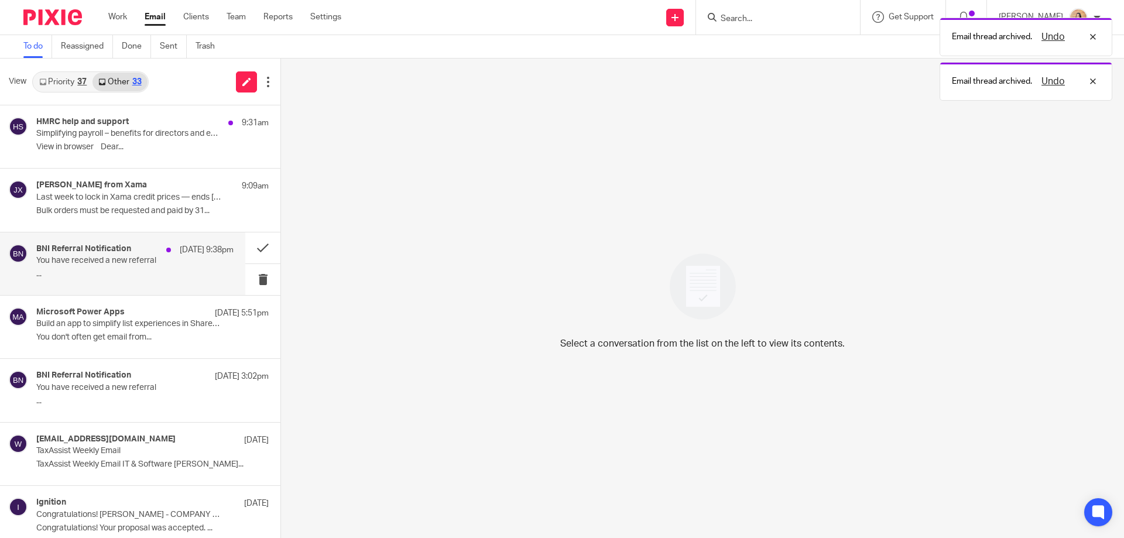
click at [147, 265] on p "You have received a new referral" at bounding box center [115, 261] width 158 height 10
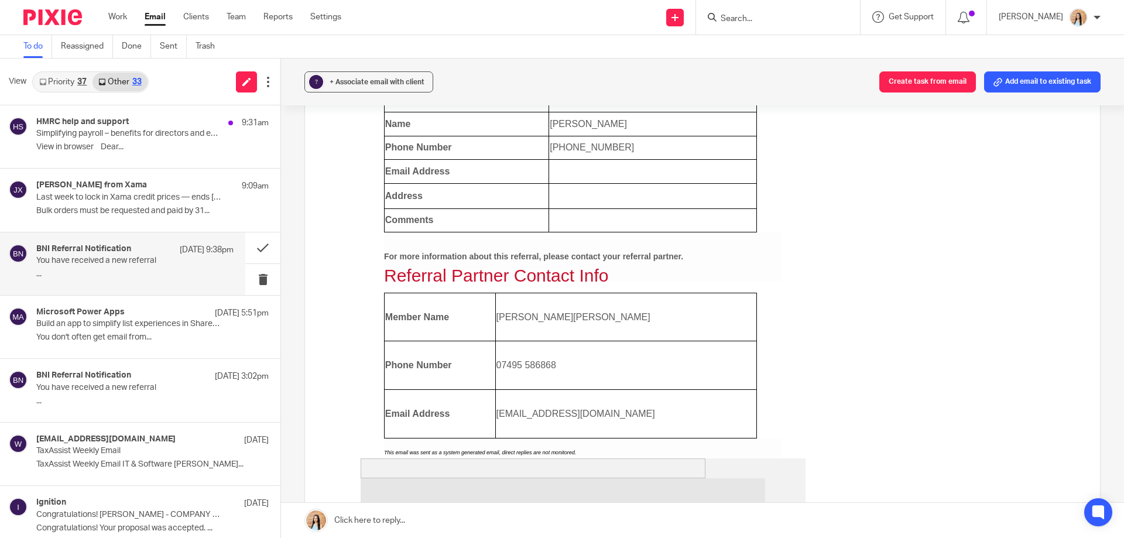
scroll to position [234, 0]
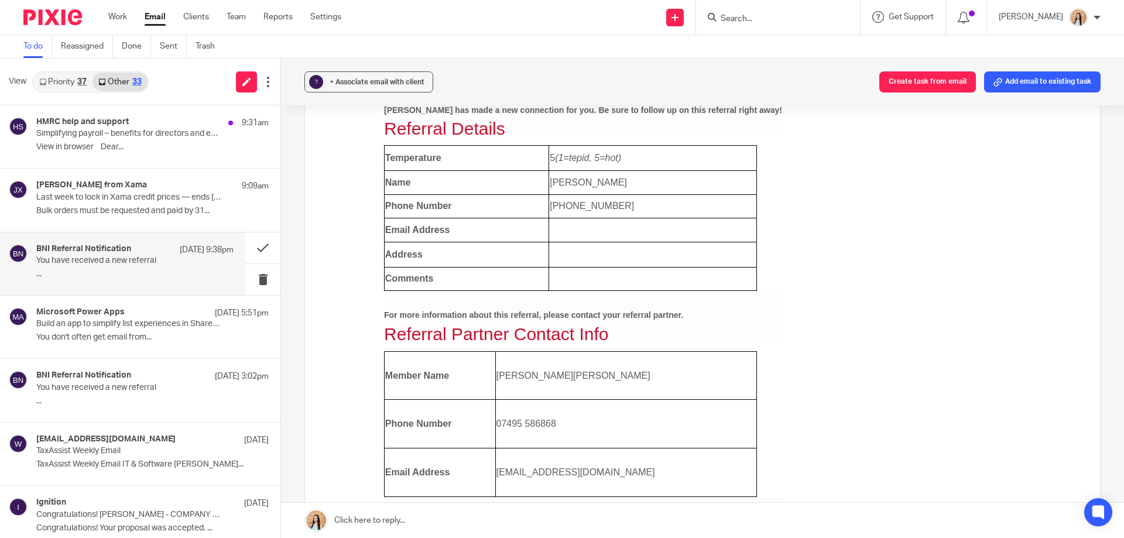
click at [783, 17] on input "Search" at bounding box center [771, 19] width 105 height 11
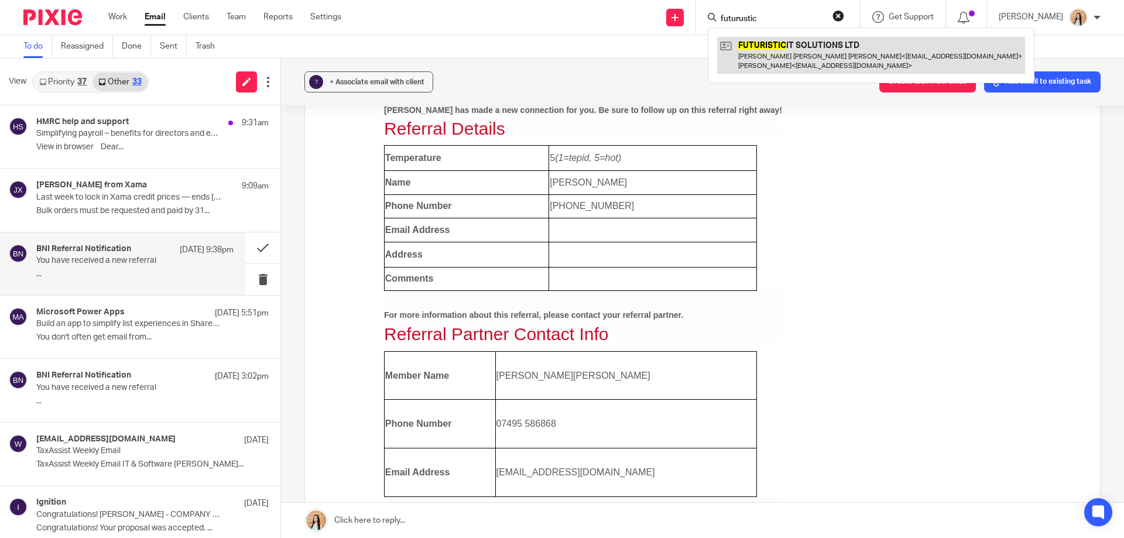
type input "futurustic"
click at [801, 57] on link at bounding box center [871, 55] width 308 height 36
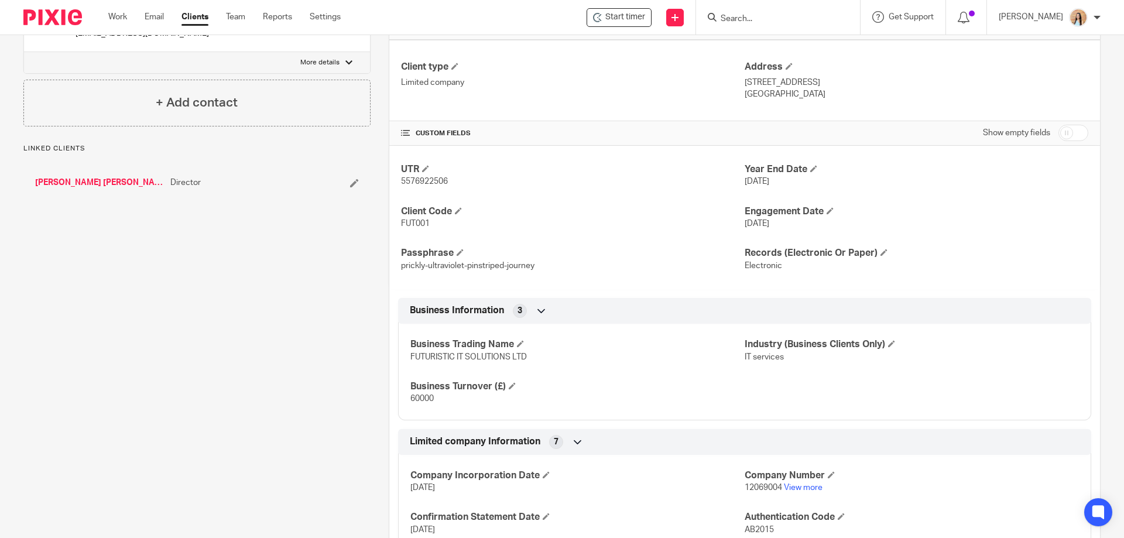
scroll to position [468, 0]
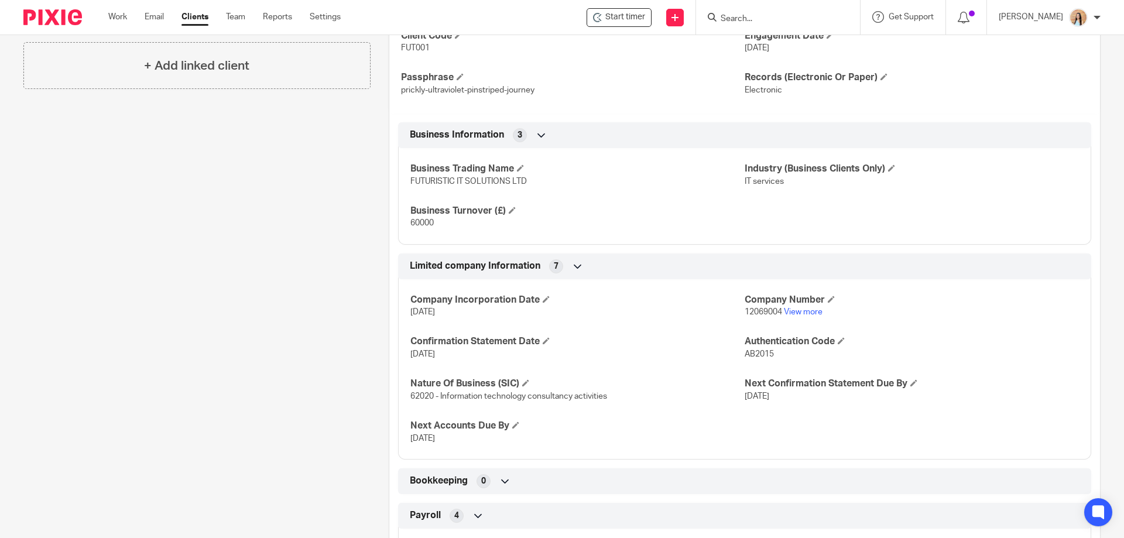
click at [417, 226] on span "60000" at bounding box center [421, 223] width 23 height 8
copy span "60000"
